Goal: Navigation & Orientation: Find specific page/section

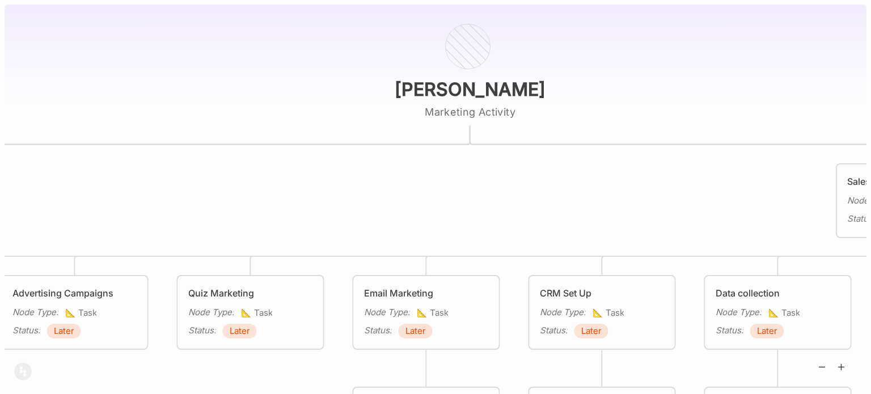
drag, startPoint x: 590, startPoint y: 204, endPoint x: 870, endPoint y: 79, distance: 307.1
click at [870, 79] on div "[PERSON_NAME] Marketing Activity Reputation Management Node Type : 🏗 Project St…" at bounding box center [435, 197] width 871 height 394
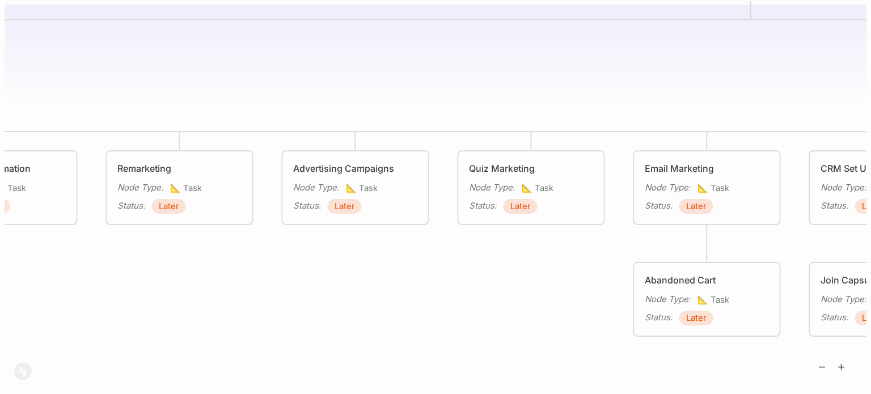
drag, startPoint x: 744, startPoint y: 171, endPoint x: 805, endPoint y: 158, distance: 62.6
click at [805, 158] on div "[PERSON_NAME] Marketing Activity Reputation Management Node Type : 🏗 Project St…" at bounding box center [436, 197] width 862 height 394
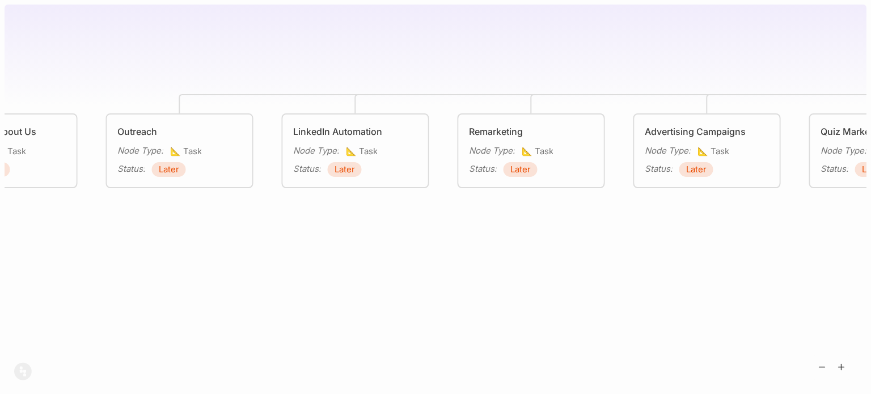
drag, startPoint x: 411, startPoint y: 226, endPoint x: 744, endPoint y: 199, distance: 333.9
click at [744, 199] on div "[PERSON_NAME] Marketing Activity Reputation Management Node Type : 🏗 Project St…" at bounding box center [436, 197] width 862 height 394
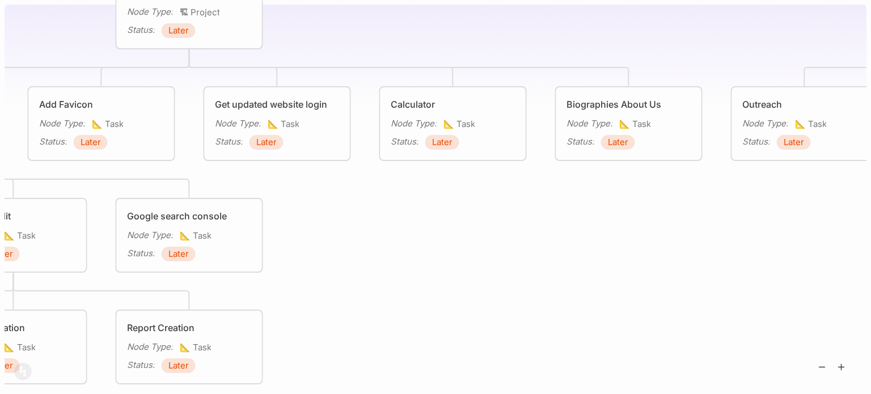
drag, startPoint x: 352, startPoint y: 265, endPoint x: 643, endPoint y: 265, distance: 292.0
click at [643, 265] on div "[PERSON_NAME] Marketing Activity Reputation Management Node Type : 🏗 Project St…" at bounding box center [436, 197] width 862 height 394
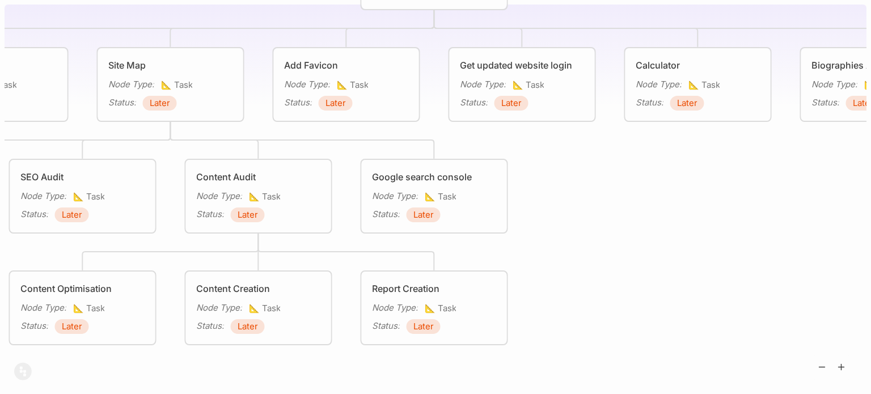
drag, startPoint x: 481, startPoint y: 271, endPoint x: 675, endPoint y: 244, distance: 196.4
click at [675, 244] on div "[PERSON_NAME] Marketing Activity Reputation Management Node Type : 🏗 Project St…" at bounding box center [436, 197] width 862 height 394
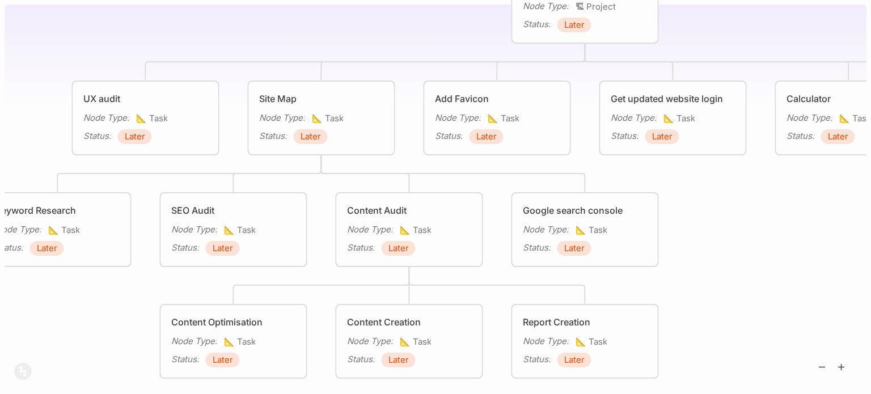
drag, startPoint x: 664, startPoint y: 209, endPoint x: 870, endPoint y: 250, distance: 209.4
click at [870, 250] on div "[PERSON_NAME] Marketing Activity Reputation Management Node Type : 🏗 Project St…" at bounding box center [435, 197] width 871 height 394
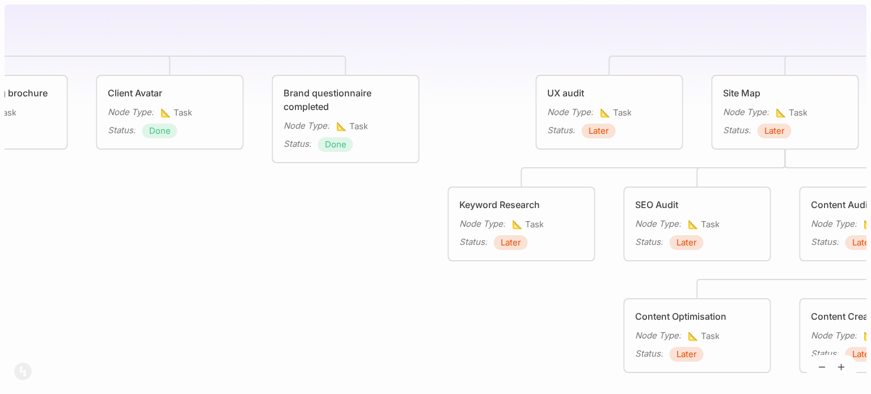
drag, startPoint x: 143, startPoint y: 358, endPoint x: 419, endPoint y: 355, distance: 276.1
click at [419, 355] on div "[PERSON_NAME] Marketing Activity Reputation Management Node Type : 🏗 Project St…" at bounding box center [436, 197] width 862 height 394
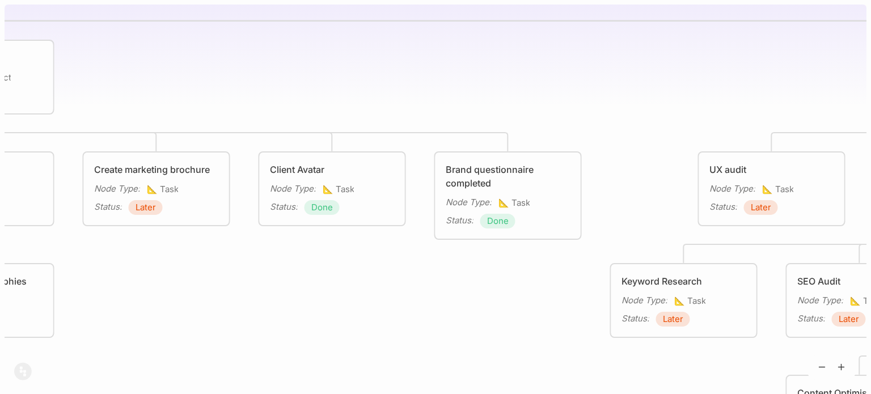
drag, startPoint x: 274, startPoint y: 260, endPoint x: 569, endPoint y: 323, distance: 300.8
click at [569, 323] on div "[PERSON_NAME] Marketing Activity Reputation Management Node Type : 🏗 Project St…" at bounding box center [436, 197] width 862 height 394
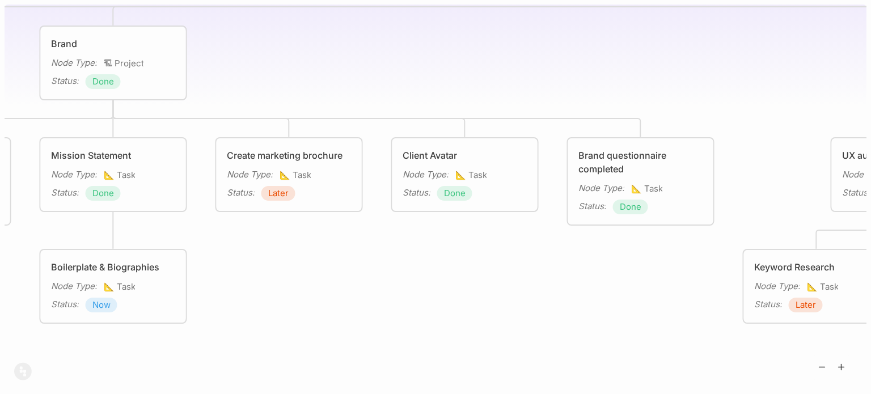
drag, startPoint x: 467, startPoint y: 349, endPoint x: 784, endPoint y: 335, distance: 316.7
click at [784, 335] on div "[PERSON_NAME] Marketing Activity Reputation Management Node Type : 🏗 Project St…" at bounding box center [436, 197] width 862 height 394
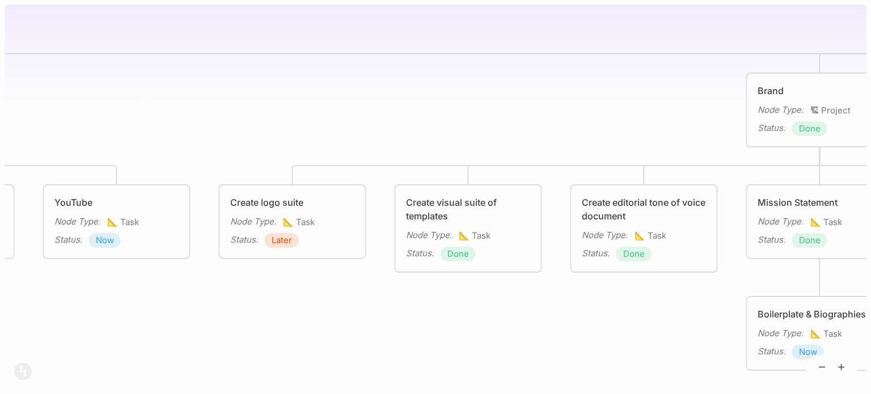
drag, startPoint x: 282, startPoint y: 379, endPoint x: 545, endPoint y: 378, distance: 262.5
click at [545, 378] on div "[PERSON_NAME] Marketing Activity Reputation Management Node Type : 🏗 Project St…" at bounding box center [436, 197] width 862 height 394
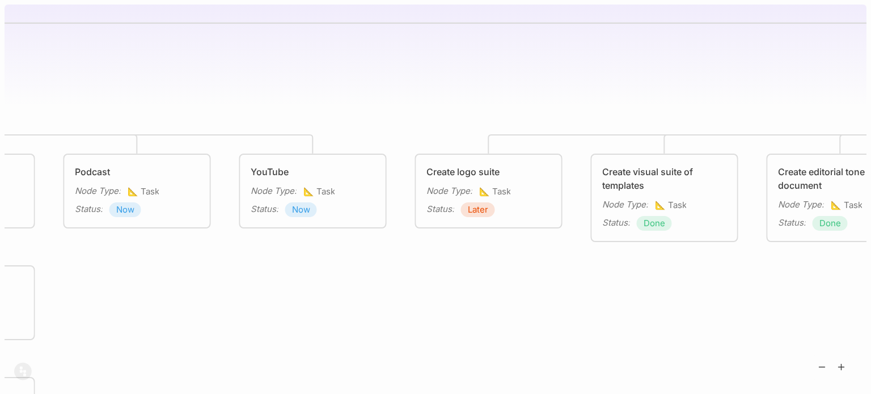
drag, startPoint x: 374, startPoint y: 346, endPoint x: 832, endPoint y: 305, distance: 460.0
click at [832, 305] on div "[PERSON_NAME] Marketing Activity Reputation Management Node Type : 🏗 Project St…" at bounding box center [436, 197] width 862 height 394
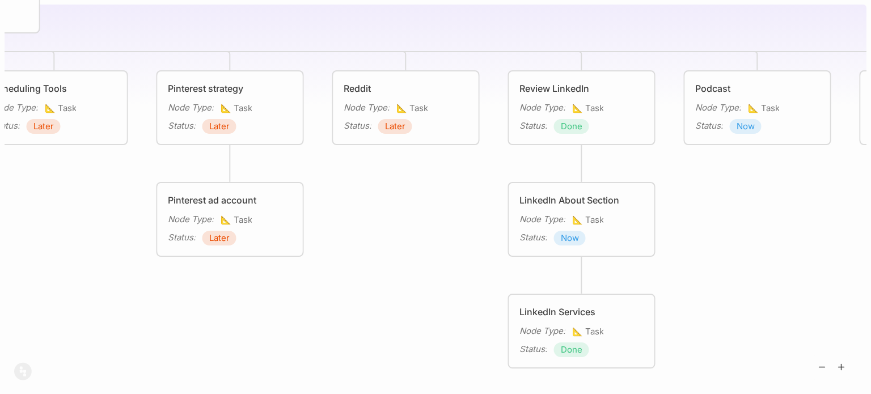
drag, startPoint x: 815, startPoint y: 307, endPoint x: 870, endPoint y: 259, distance: 73.9
click at [870, 259] on div "[PERSON_NAME] Marketing Activity Reputation Management Node Type : 🏗 Project St…" at bounding box center [435, 197] width 871 height 394
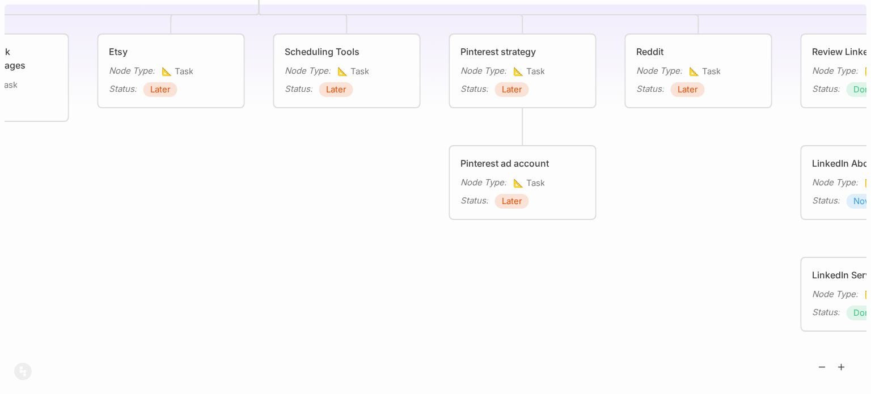
drag, startPoint x: 256, startPoint y: 318, endPoint x: 672, endPoint y: 268, distance: 418.6
click at [672, 268] on div "[PERSON_NAME] Marketing Activity Reputation Management Node Type : 🏗 Project St…" at bounding box center [436, 197] width 862 height 394
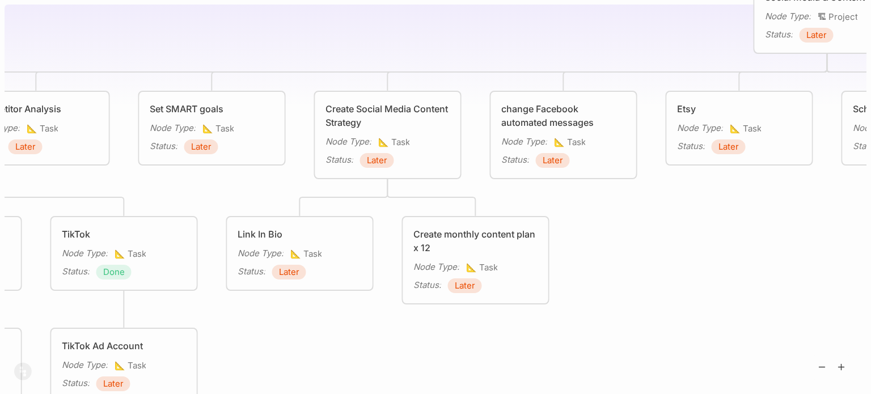
drag, startPoint x: 327, startPoint y: 246, endPoint x: 781, endPoint y: 299, distance: 457.2
click at [781, 299] on div "[PERSON_NAME] Marketing Activity Reputation Management Node Type : 🏗 Project St…" at bounding box center [436, 197] width 862 height 394
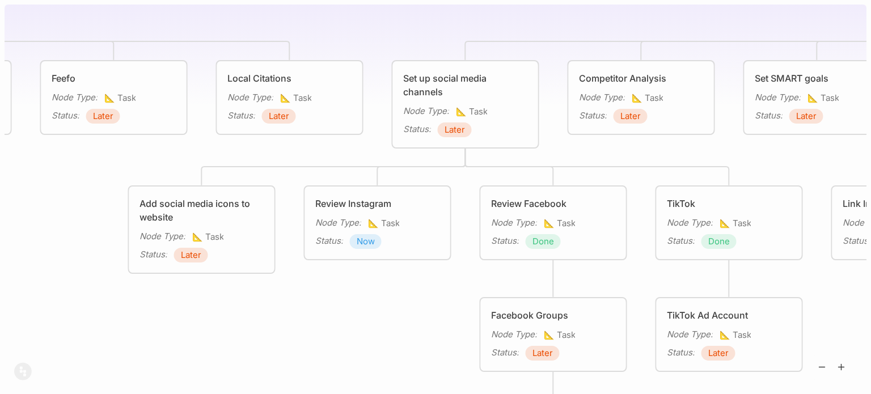
drag, startPoint x: 281, startPoint y: 351, endPoint x: 869, endPoint y: 326, distance: 587.9
click at [869, 326] on div "[PERSON_NAME] Marketing Activity Reputation Management Node Type : 🏗 Project St…" at bounding box center [435, 197] width 871 height 394
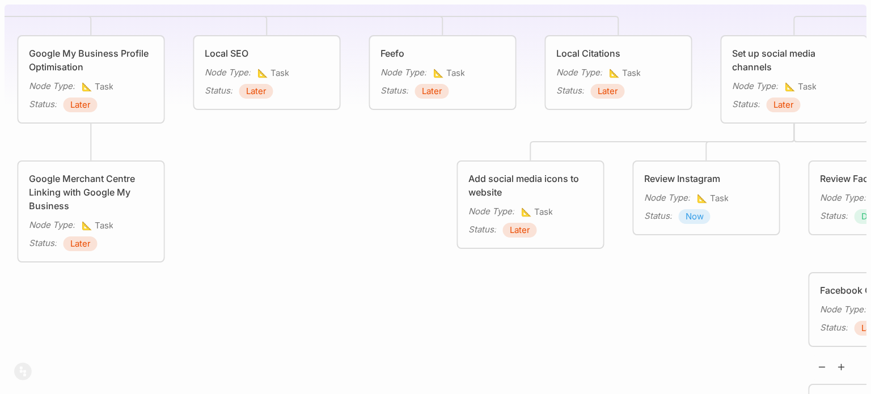
drag, startPoint x: 560, startPoint y: 327, endPoint x: 721, endPoint y: 301, distance: 163.0
click at [721, 301] on div "[PERSON_NAME] Marketing Activity Reputation Management Node Type : 🏗 Project St…" at bounding box center [436, 197] width 862 height 394
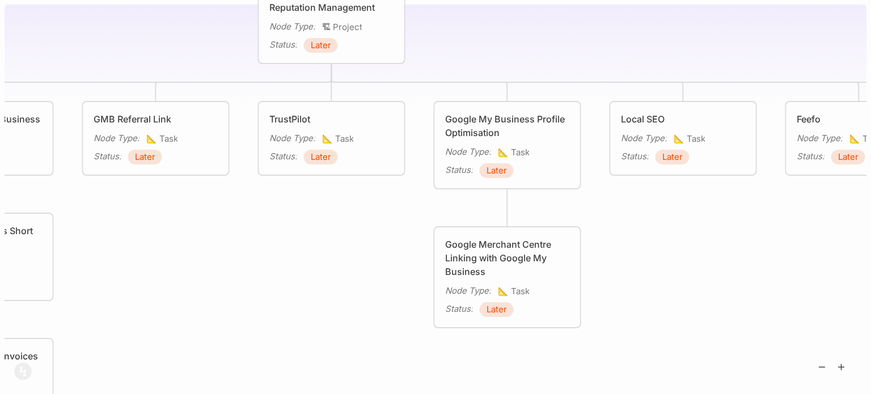
drag, startPoint x: 496, startPoint y: 276, endPoint x: 857, endPoint y: 355, distance: 370.3
click at [857, 355] on div "[PERSON_NAME] Marketing Activity Reputation Management Node Type : 🏗 Project St…" at bounding box center [436, 197] width 862 height 394
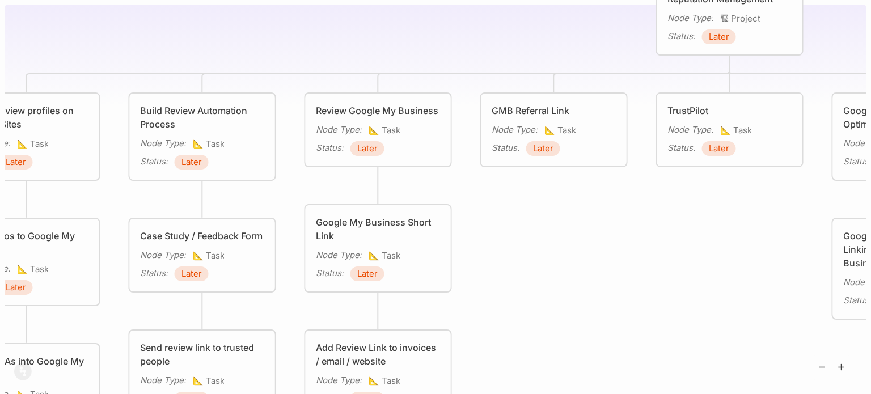
drag, startPoint x: 280, startPoint y: 244, endPoint x: 674, endPoint y: 237, distance: 393.5
click at [674, 237] on div "[PERSON_NAME] Marketing Activity Reputation Management Node Type : 🏗 Project St…" at bounding box center [436, 197] width 862 height 394
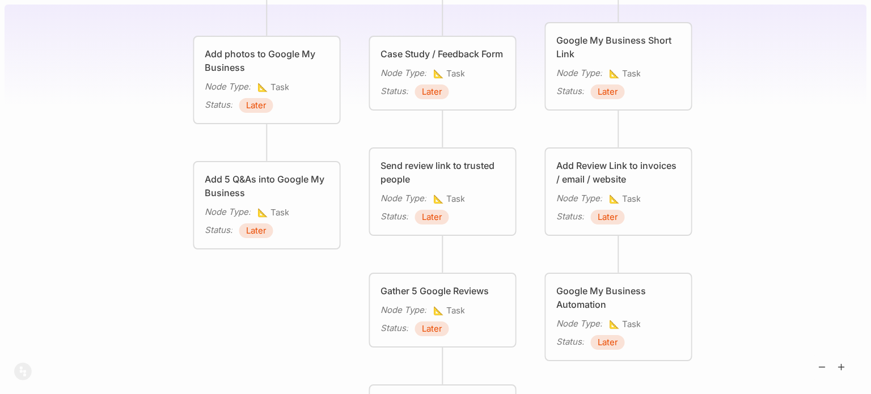
drag, startPoint x: 576, startPoint y: 225, endPoint x: 808, endPoint y: 91, distance: 268.5
click at [808, 91] on div "[PERSON_NAME] Marketing Activity Reputation Management Node Type : 🏗 Project St…" at bounding box center [436, 197] width 862 height 394
